Goal: Use online tool/utility: Utilize a website feature to perform a specific function

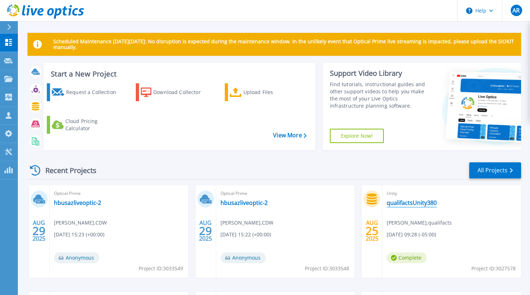
scroll to position [131, 0]
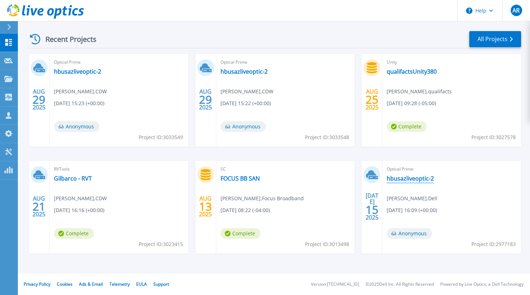
click at [408, 176] on link "hbusazliveoptic-2" at bounding box center [410, 178] width 47 height 7
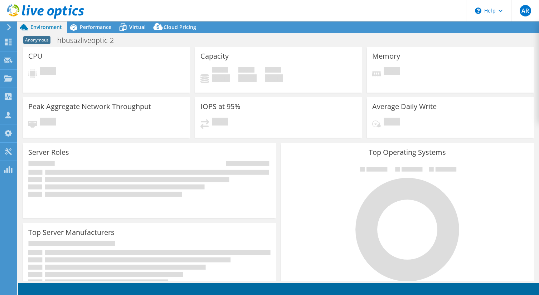
select select "USD"
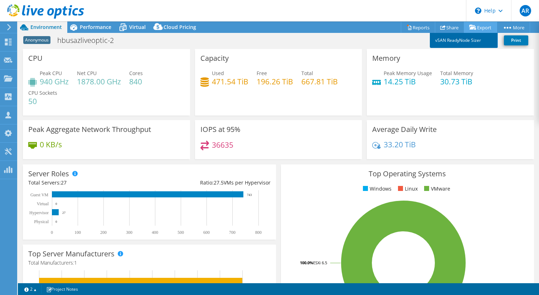
click at [471, 36] on link "vSAN ReadyNode Sizer" at bounding box center [463, 40] width 68 height 15
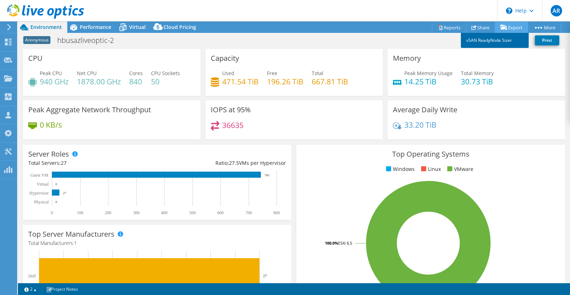
click at [499, 35] on link "vSAN ReadyNode Sizer" at bounding box center [495, 40] width 68 height 15
